Goal: Information Seeking & Learning: Learn about a topic

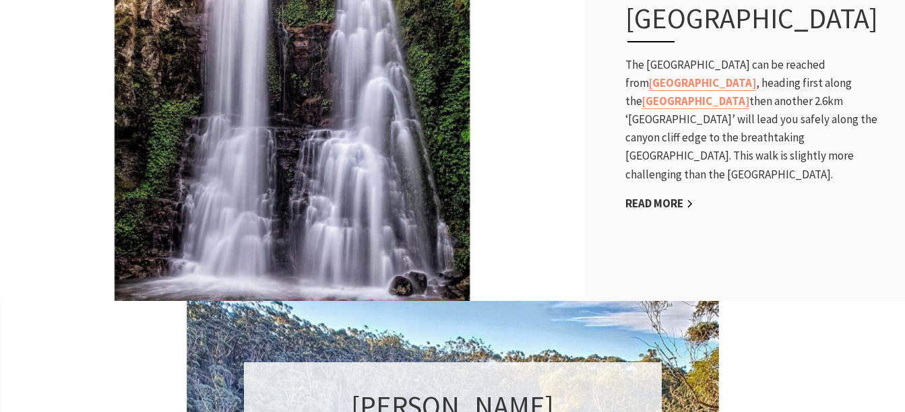
scroll to position [665, 0]
click at [681, 212] on link "Read More" at bounding box center [659, 205] width 68 height 16
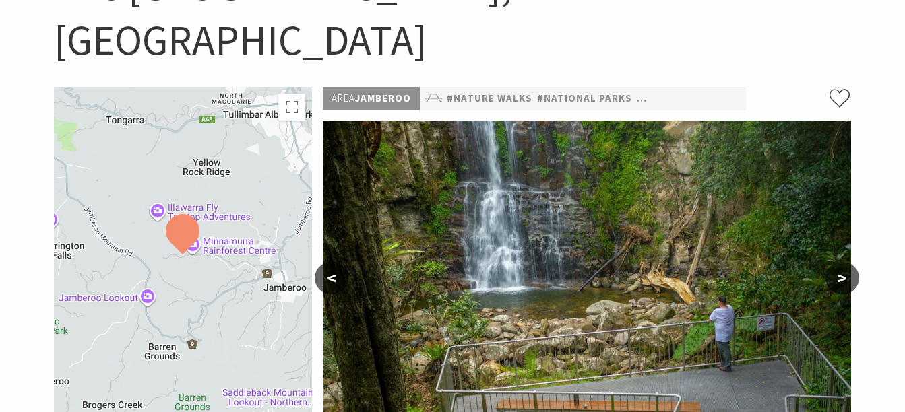
scroll to position [196, 0]
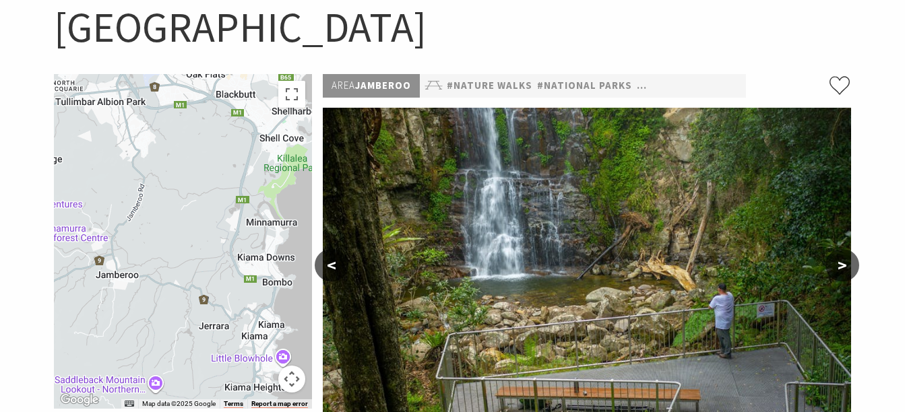
drag, startPoint x: 272, startPoint y: 162, endPoint x: 99, endPoint y: 161, distance: 173.2
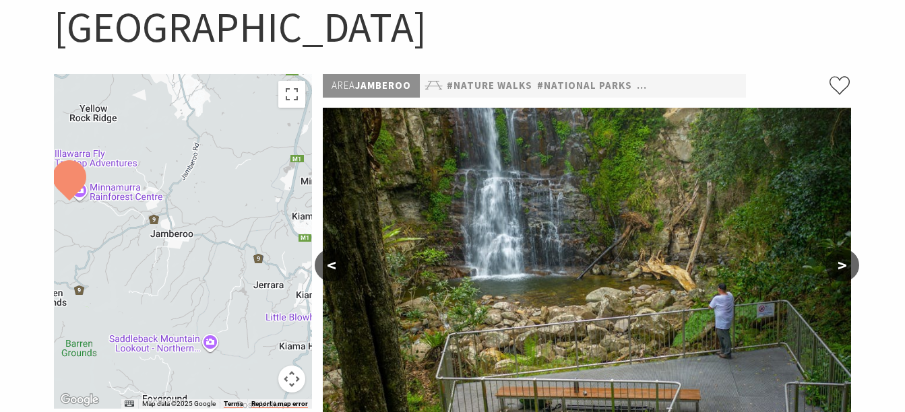
drag, startPoint x: 119, startPoint y: 171, endPoint x: 181, endPoint y: 129, distance: 74.4
click at [181, 129] on div at bounding box center [183, 241] width 259 height 335
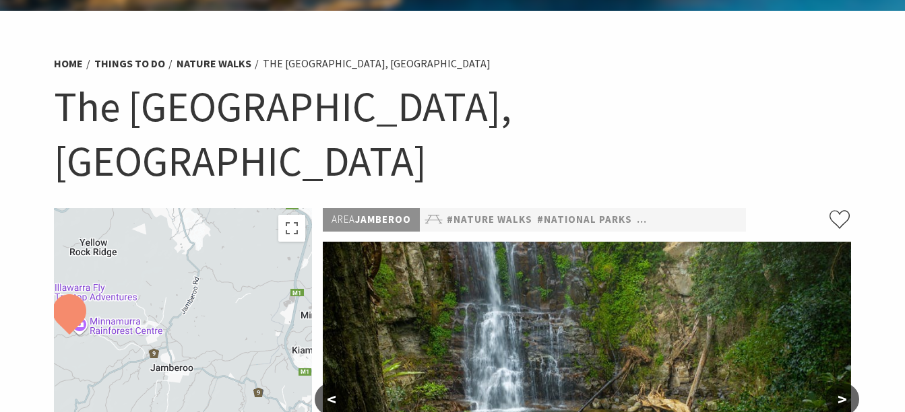
scroll to position [0, 0]
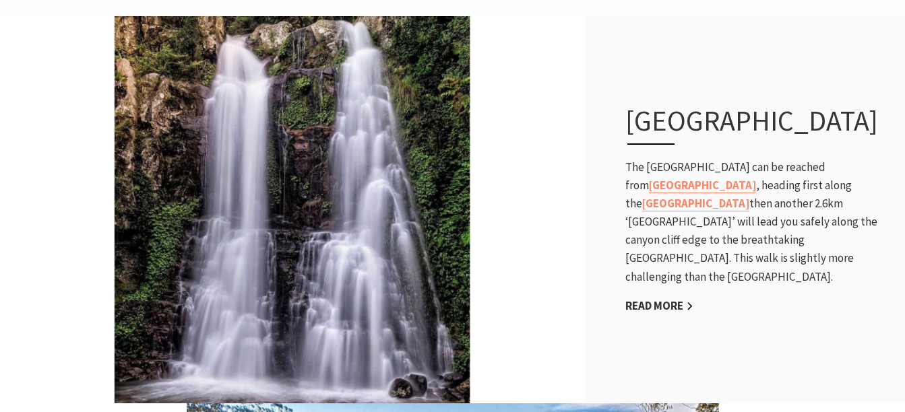
scroll to position [537, 0]
